Goal: Information Seeking & Learning: Understand process/instructions

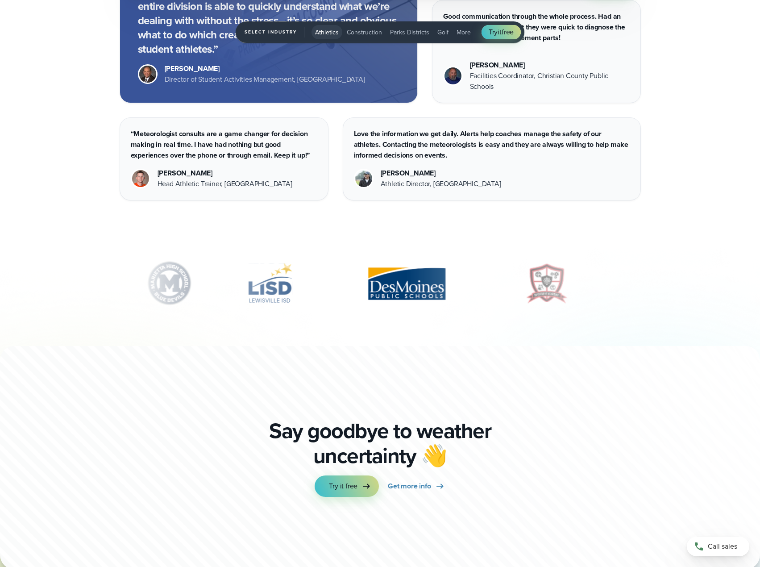
scroll to position [3126, 0]
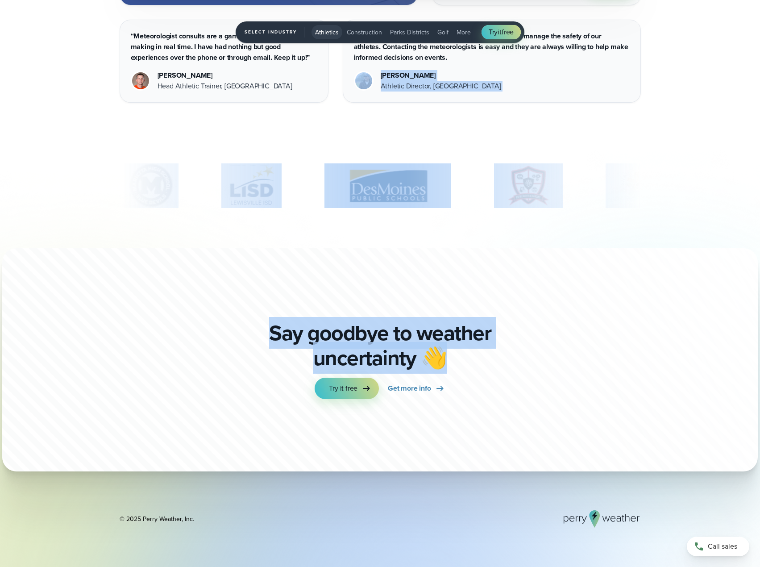
drag, startPoint x: 758, startPoint y: 355, endPoint x: 697, endPoint y: 88, distance: 273.6
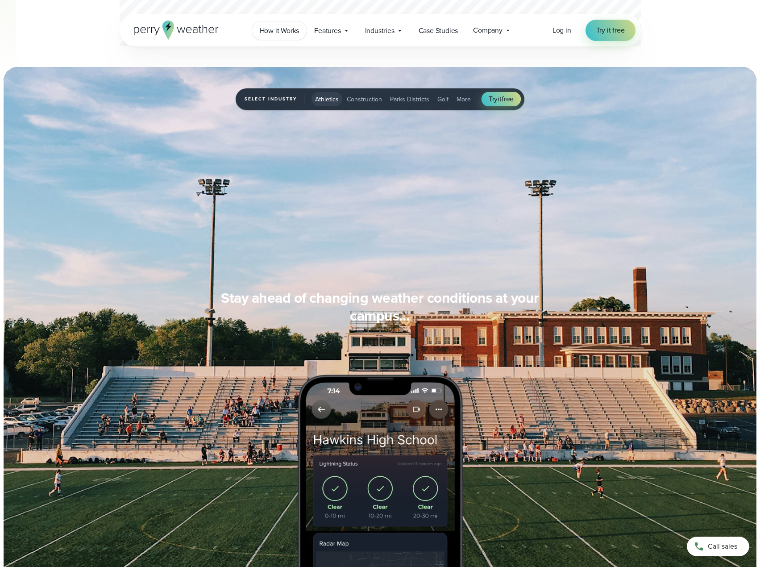
scroll to position [536, 0]
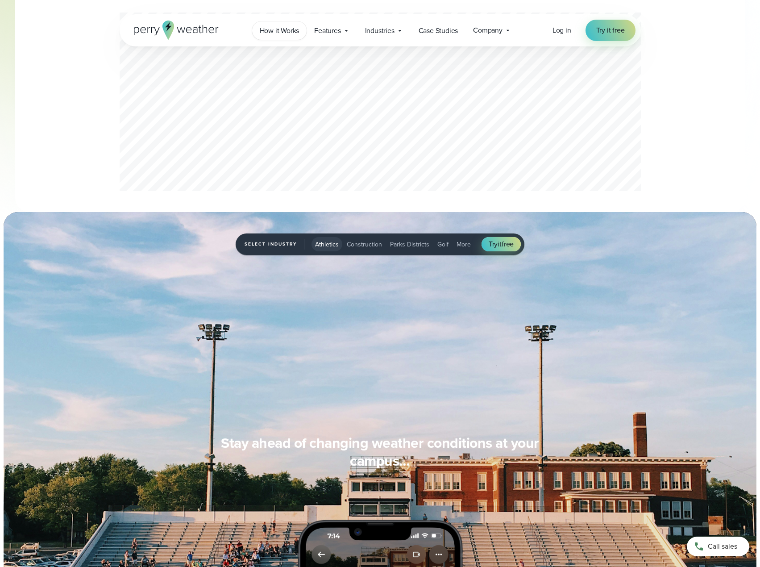
click at [282, 33] on span "How it Works" at bounding box center [280, 30] width 40 height 11
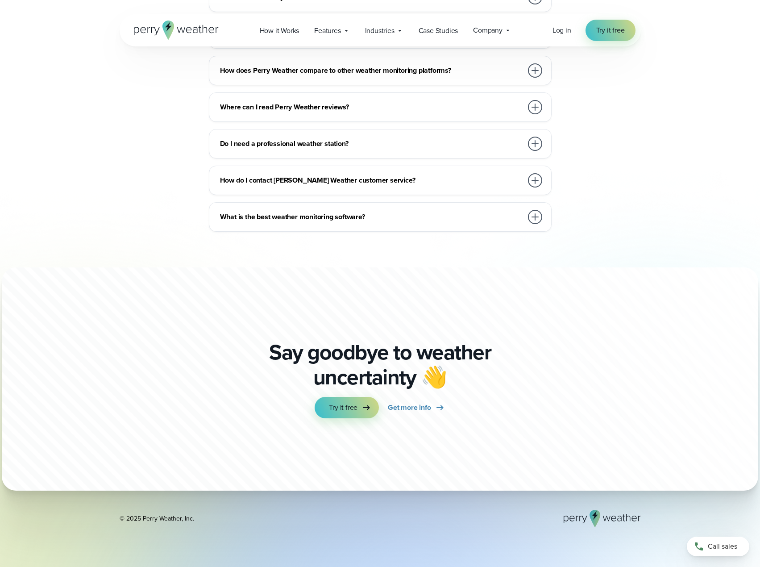
scroll to position [1920, 0]
